Goal: Task Accomplishment & Management: Manage account settings

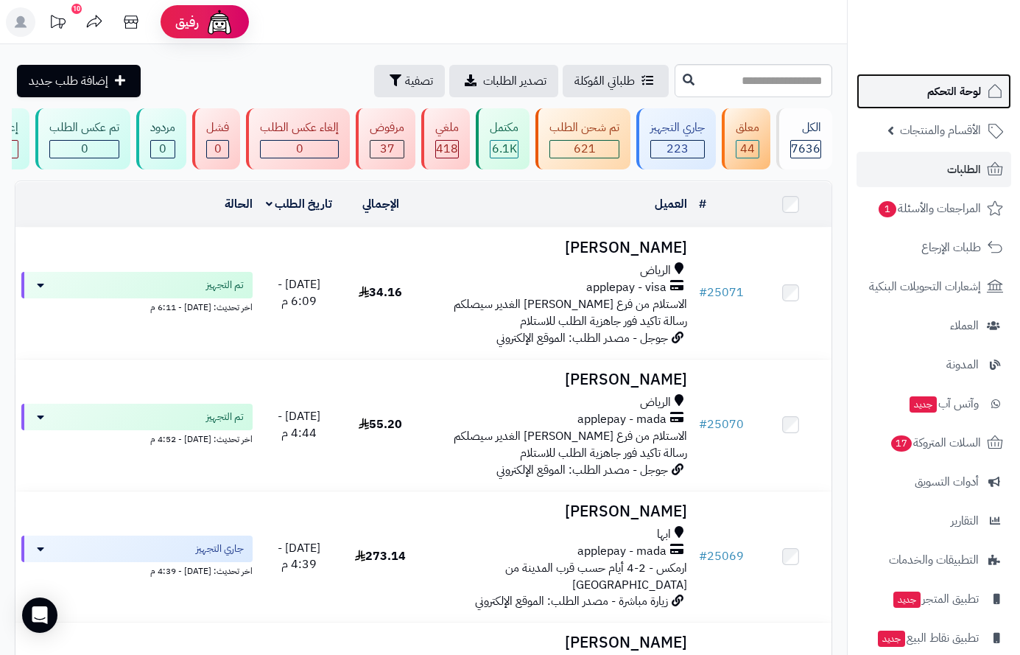
click at [940, 89] on span "لوحة التحكم" at bounding box center [954, 91] width 54 height 21
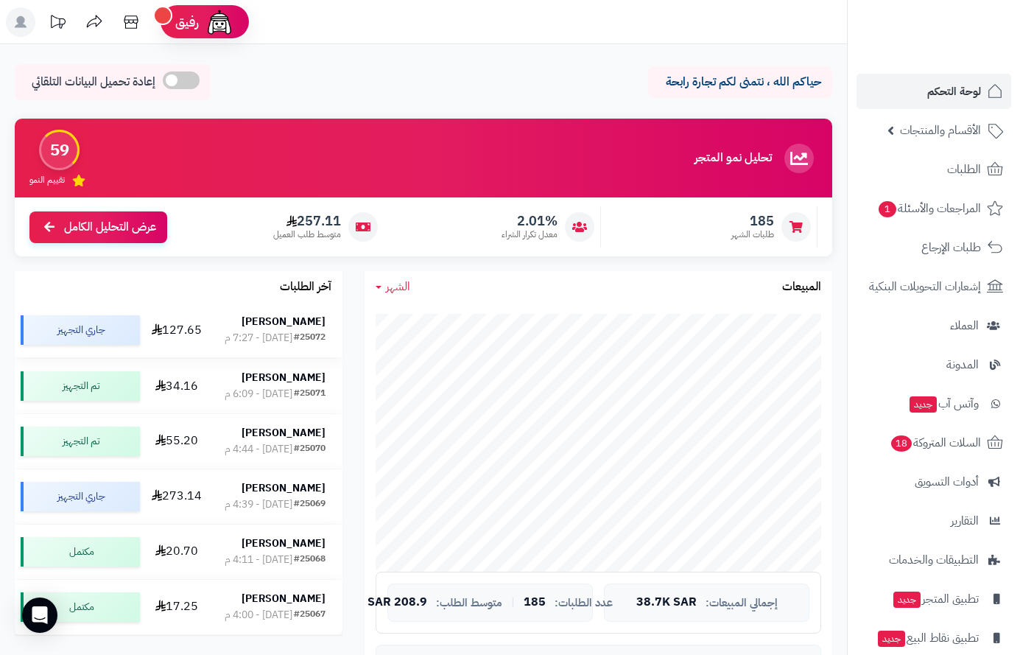
click at [313, 328] on strong "[PERSON_NAME]" at bounding box center [284, 321] width 84 height 15
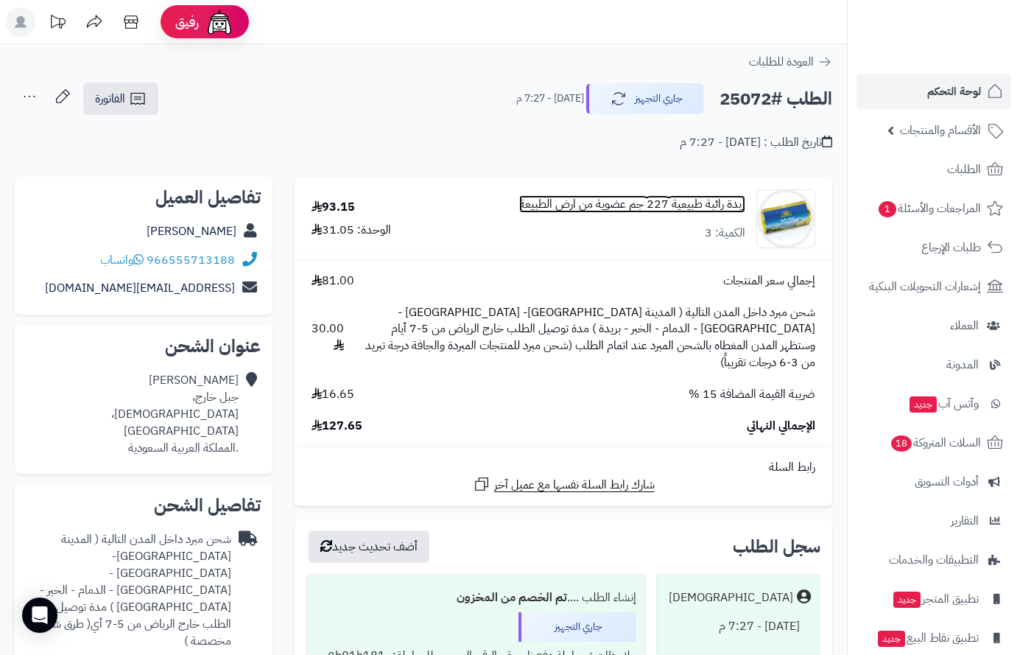
click at [686, 203] on link "زبدة رائبة طبيعية 227 جم عضوية من ارض الطبيعة" at bounding box center [632, 204] width 226 height 17
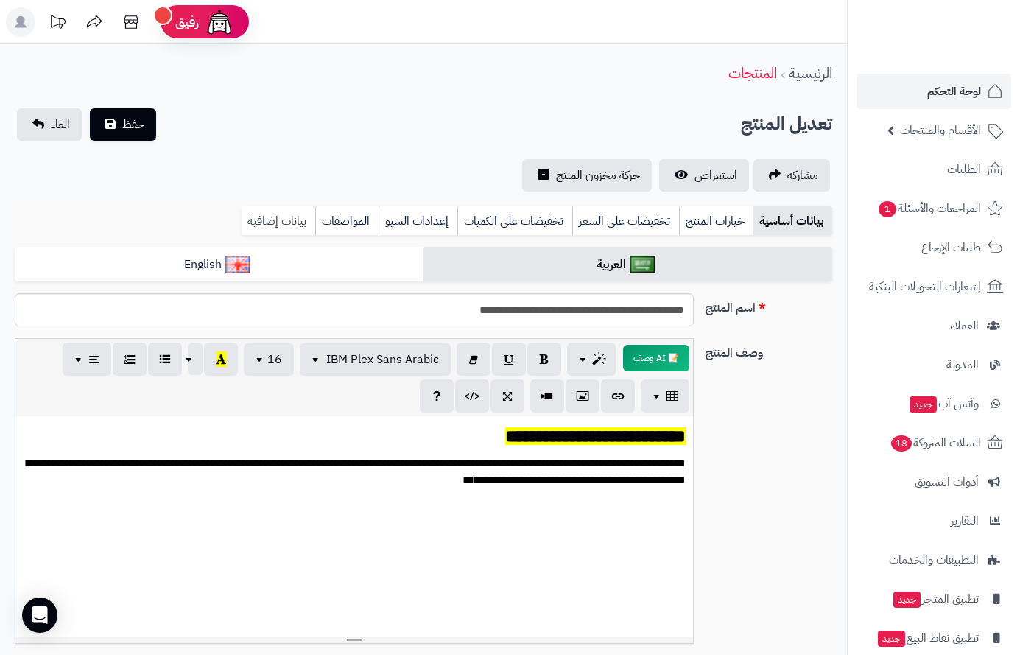
click at [276, 222] on link "بيانات إضافية" at bounding box center [279, 220] width 74 height 29
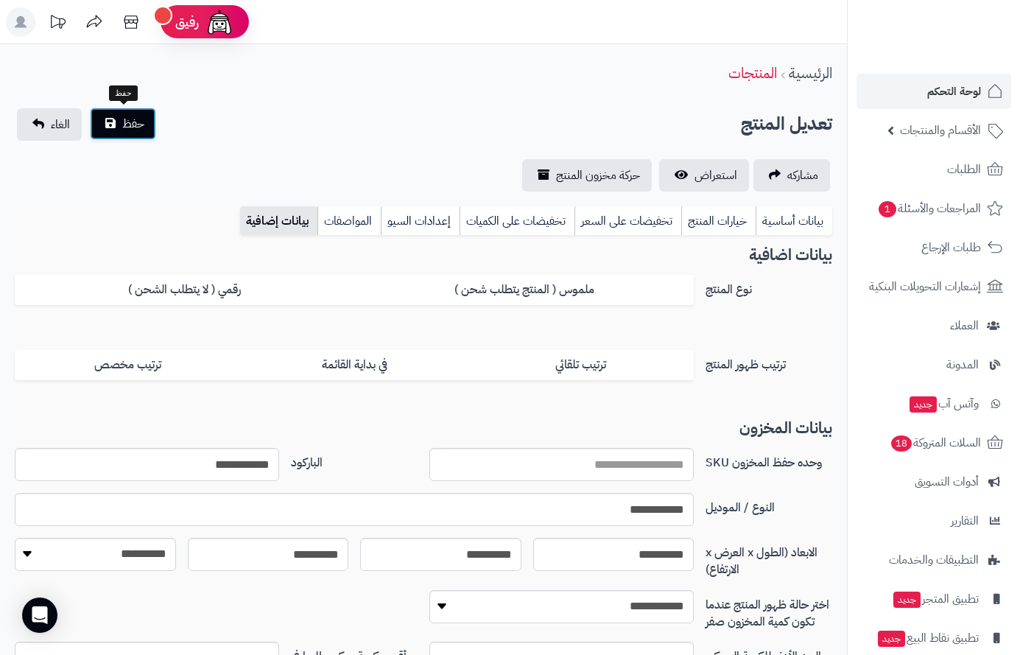
click at [119, 122] on button "حفظ" at bounding box center [123, 124] width 66 height 32
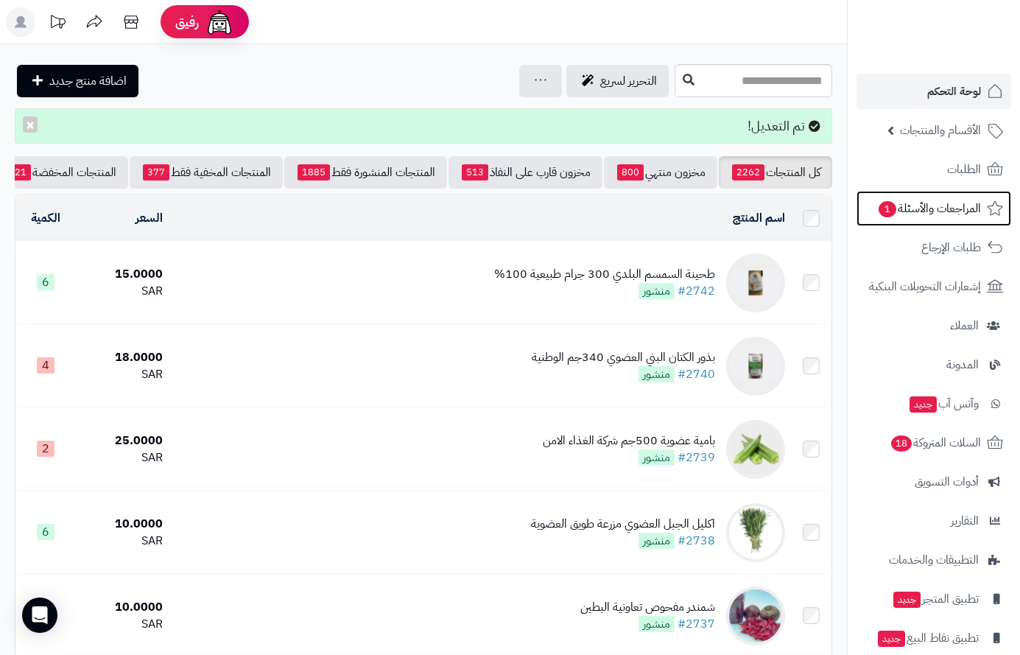
click at [908, 213] on span "المراجعات والأسئلة 1" at bounding box center [929, 208] width 104 height 21
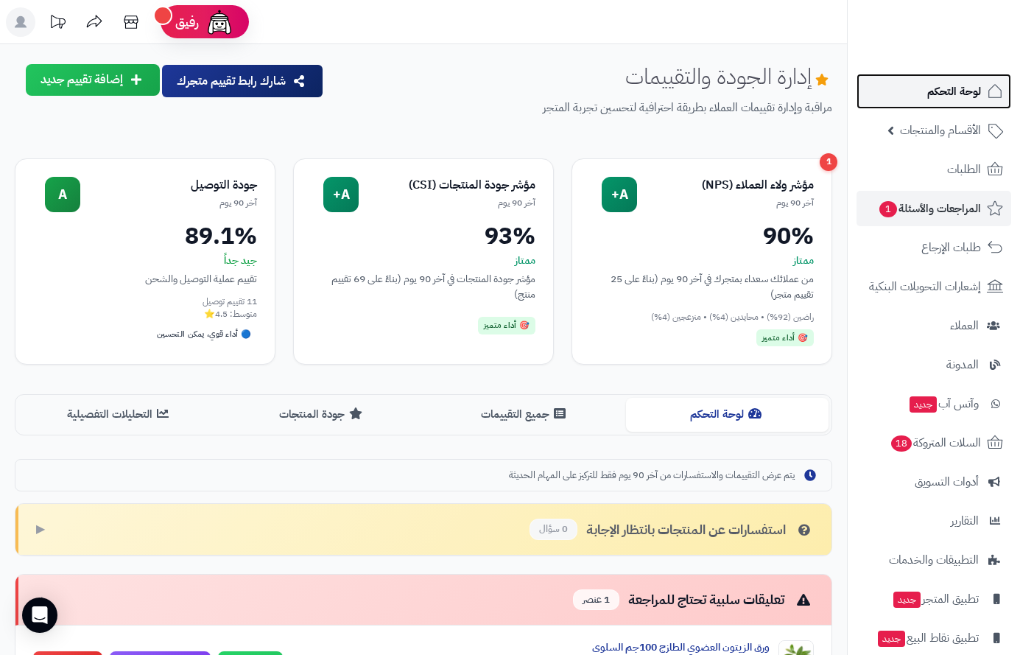
click at [953, 96] on span "لوحة التحكم" at bounding box center [954, 91] width 54 height 21
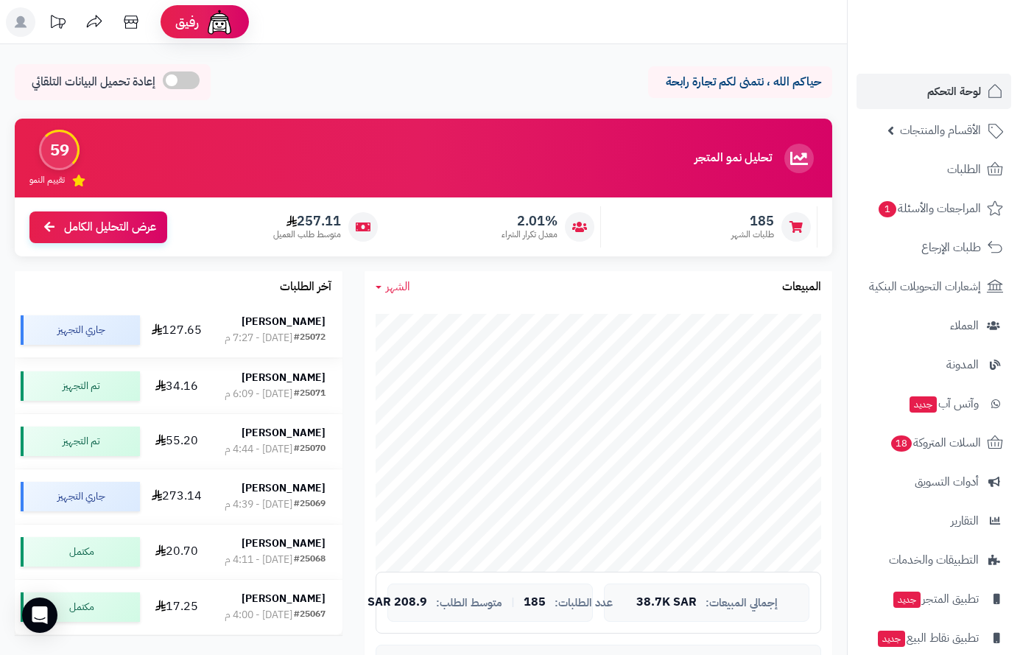
click at [296, 340] on div "#25072" at bounding box center [310, 338] width 32 height 15
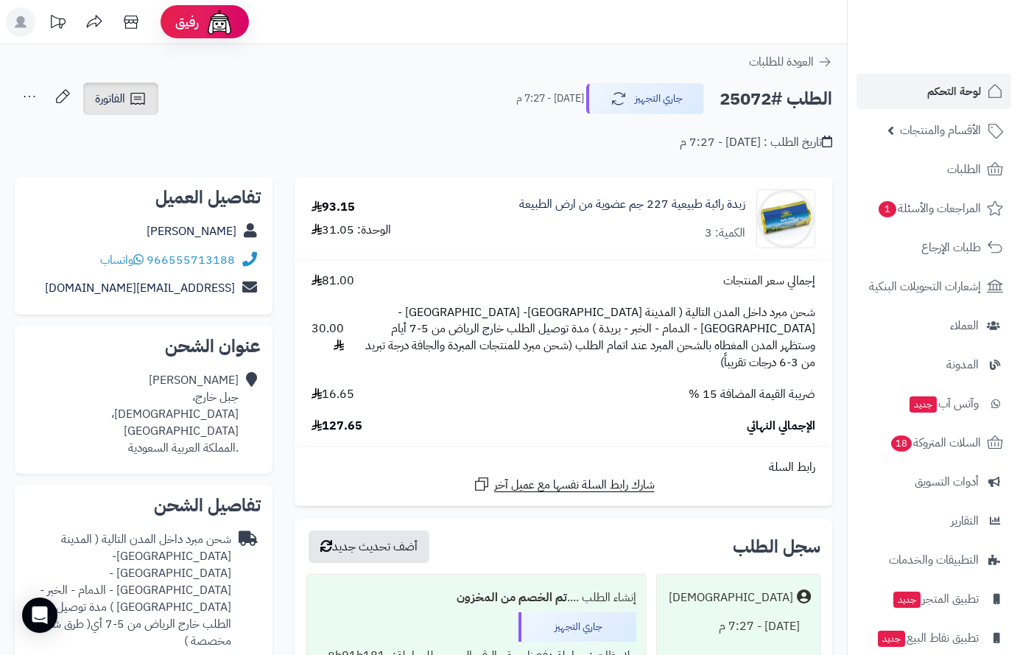
click at [113, 101] on span "الفاتورة" at bounding box center [110, 99] width 30 height 18
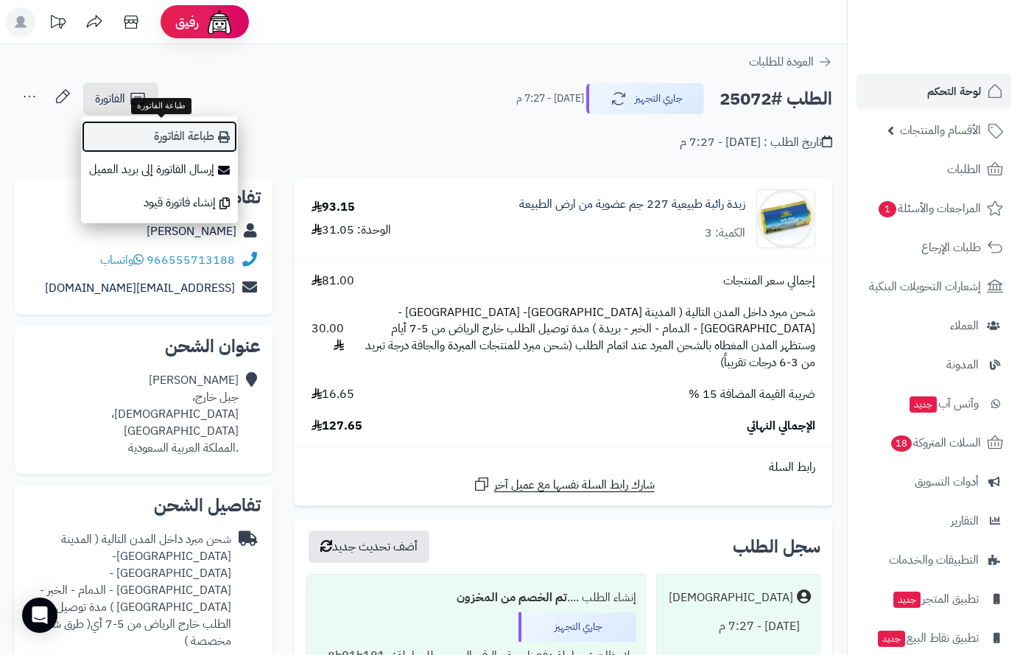
click at [166, 137] on link "طباعة الفاتورة" at bounding box center [159, 136] width 157 height 33
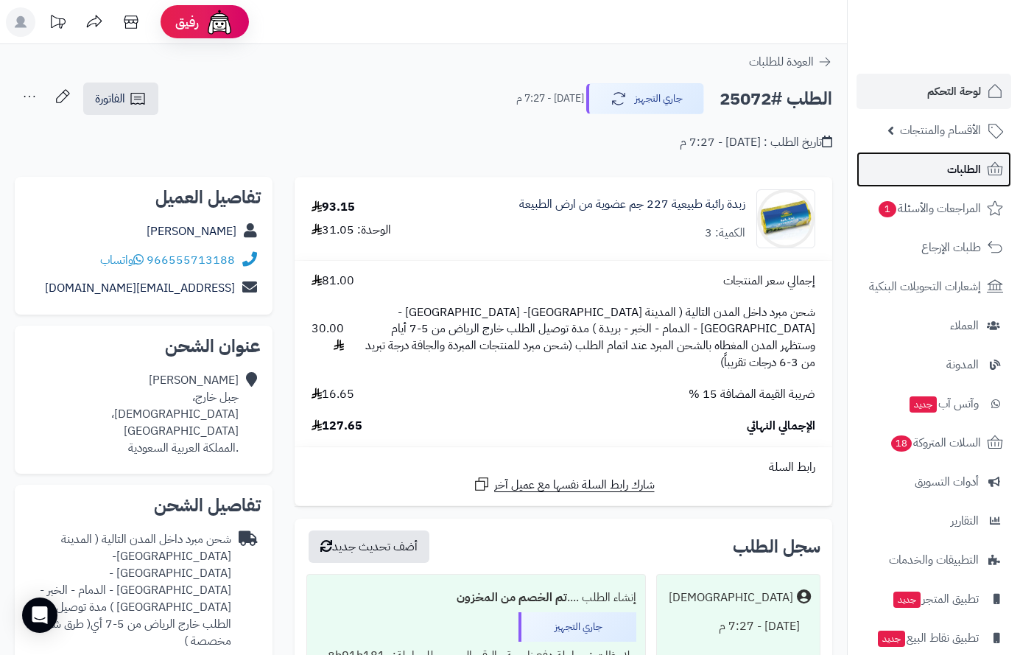
click at [947, 161] on link "الطلبات" at bounding box center [934, 169] width 155 height 35
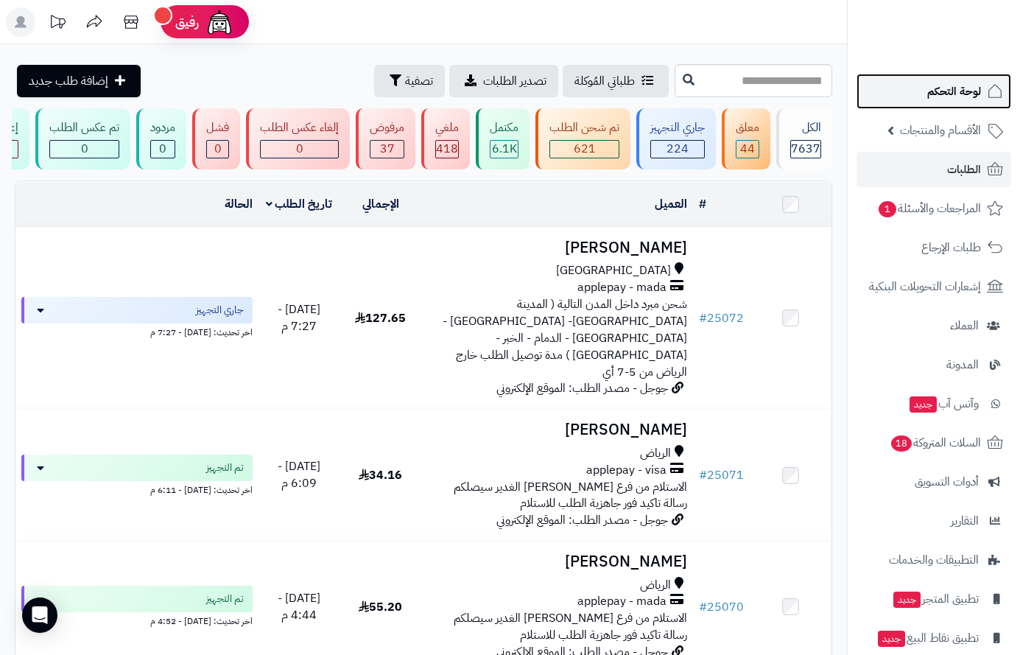
click at [955, 96] on span "لوحة التحكم" at bounding box center [954, 91] width 54 height 21
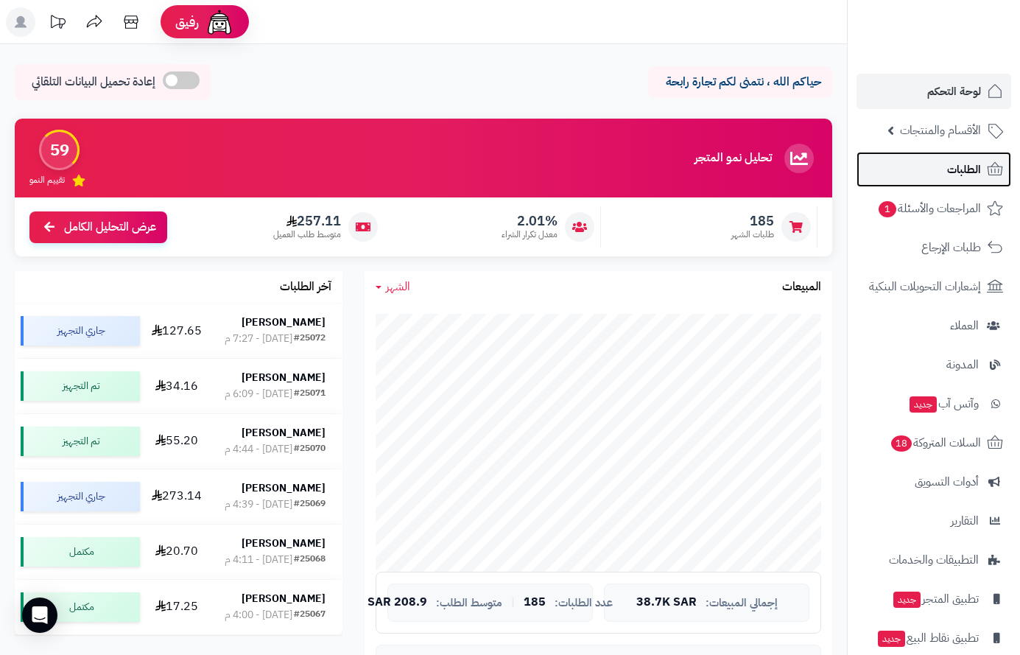
click at [950, 164] on span "الطلبات" at bounding box center [964, 169] width 34 height 21
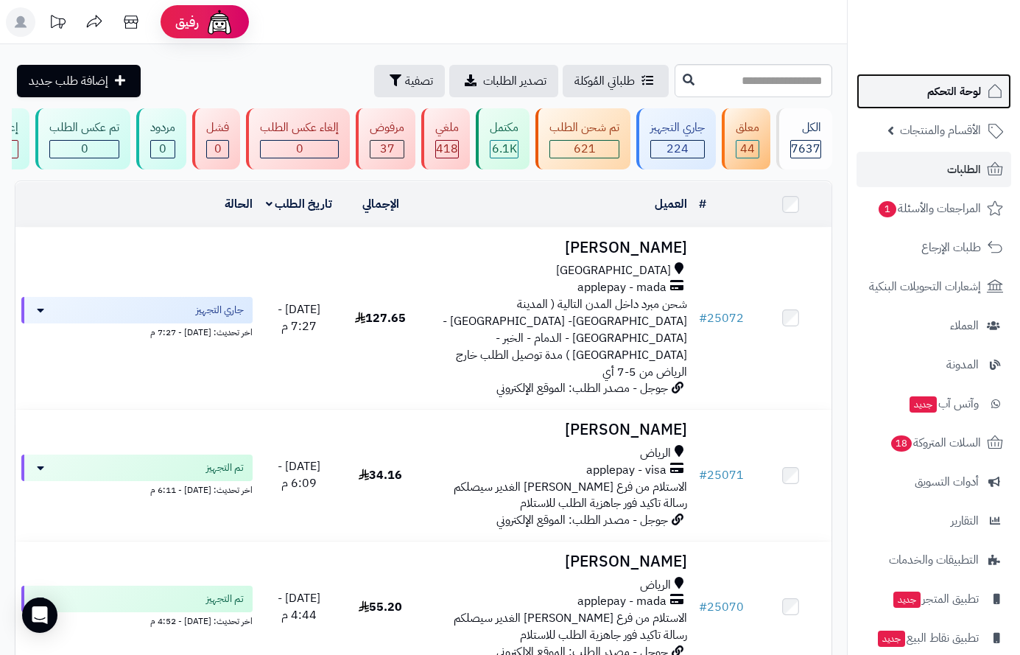
click at [964, 90] on span "لوحة التحكم" at bounding box center [954, 91] width 54 height 21
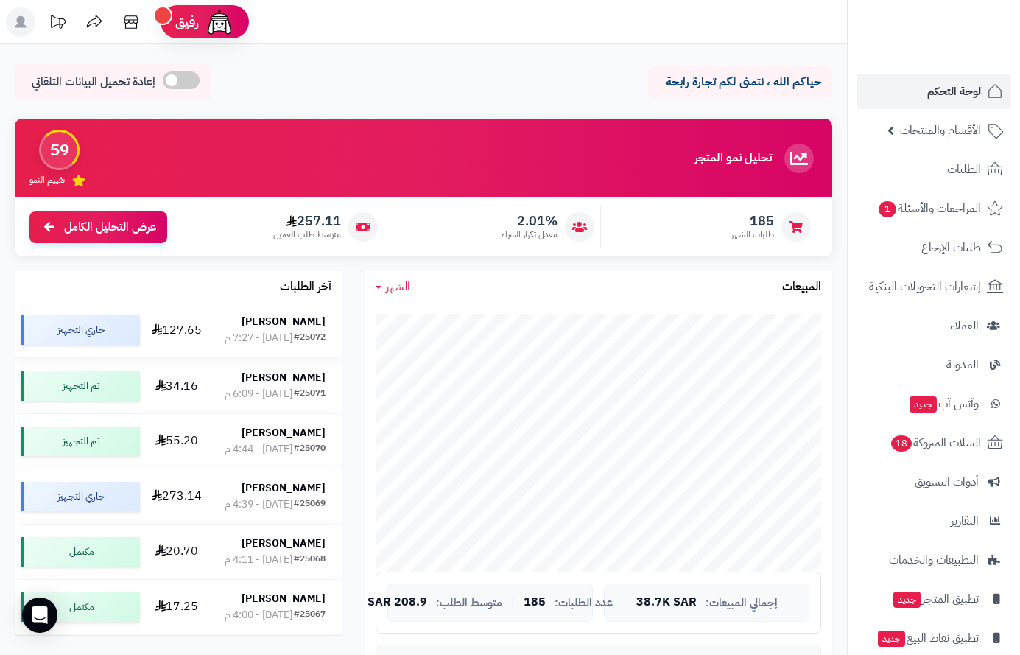
click at [264, 327] on div "[PERSON_NAME]" at bounding box center [275, 322] width 101 height 15
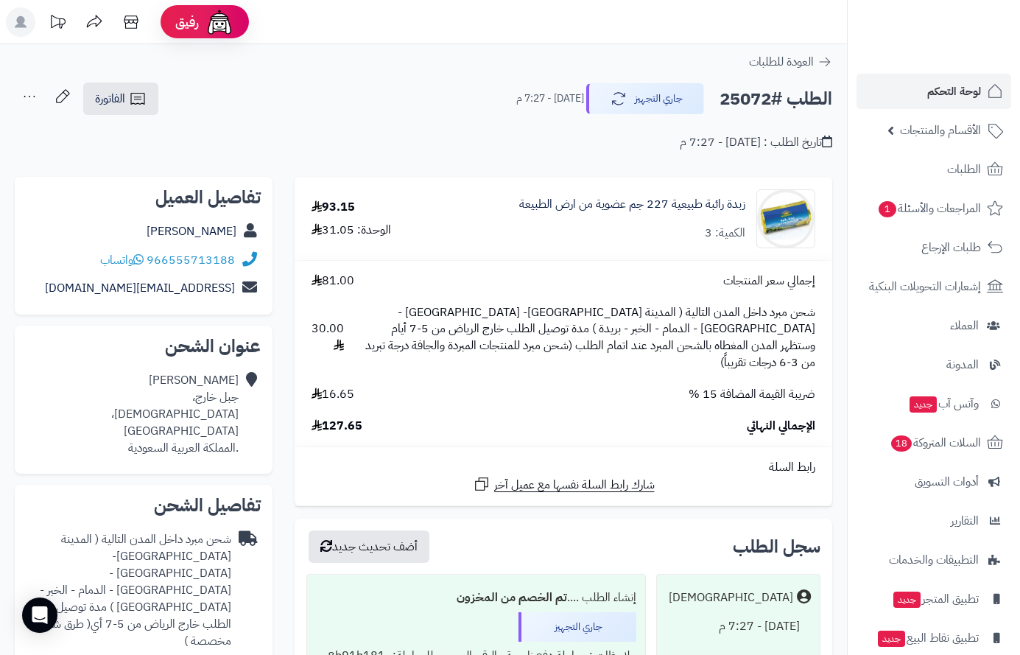
click at [754, 101] on h2 "الطلب #25072" at bounding box center [776, 99] width 113 height 30
